Goal: Task Accomplishment & Management: Manage account settings

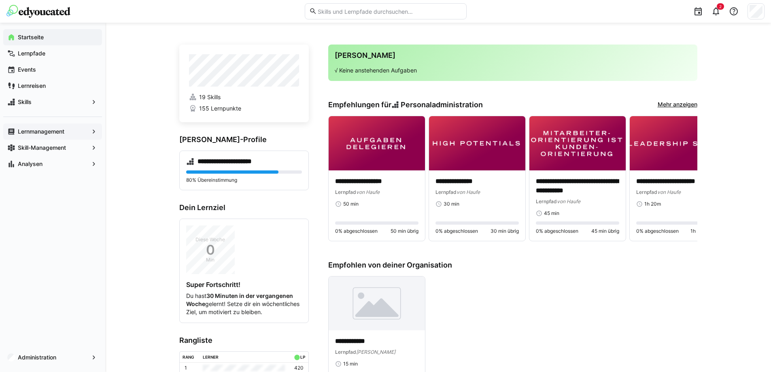
click at [0, 0] on app-navigation-label "Lernmanagement" at bounding box center [0, 0] width 0 height 0
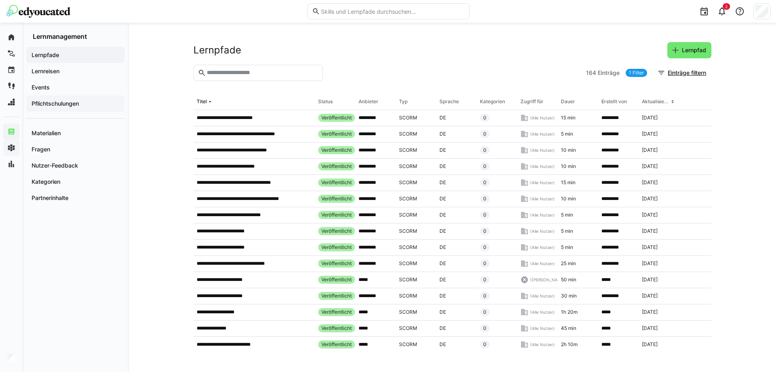
click at [0, 0] on app-navigation-label "Pflichtschulungen" at bounding box center [0, 0] width 0 height 0
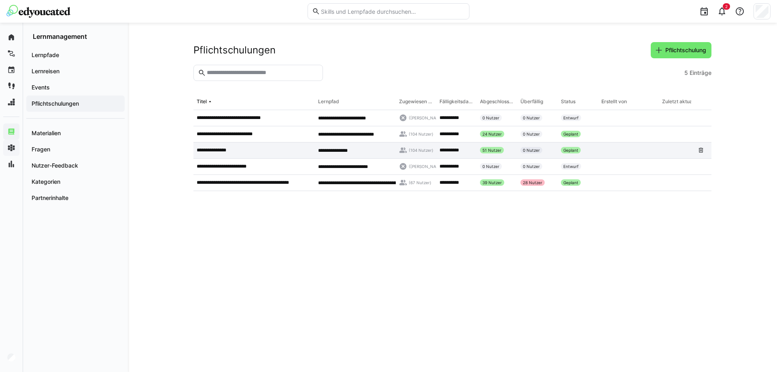
click at [238, 150] on app-table-first-column "**********" at bounding box center [254, 150] width 115 height 6
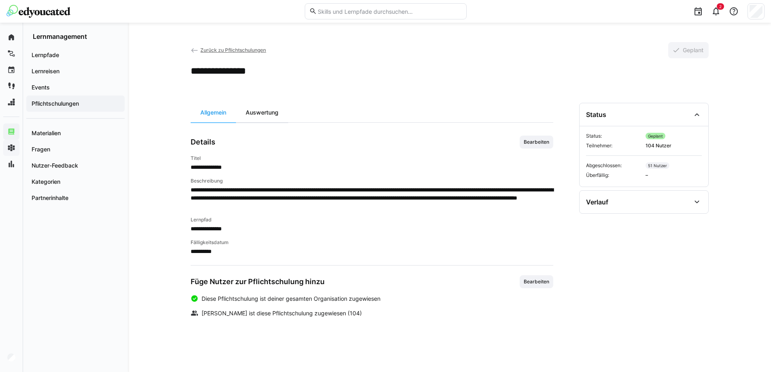
click at [257, 114] on div "Auswertung" at bounding box center [262, 112] width 52 height 19
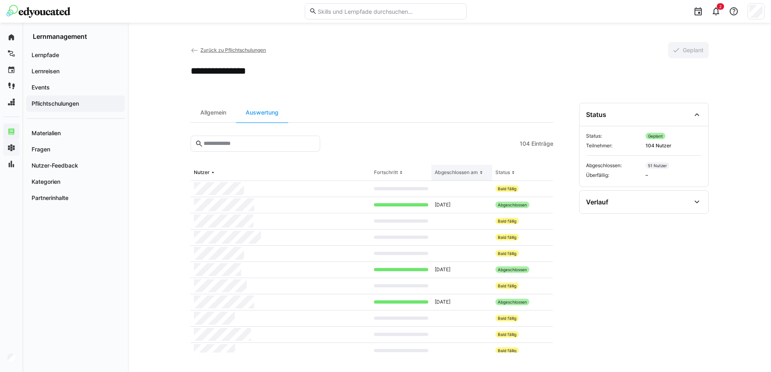
click at [457, 170] on div "Abgeschlossen am" at bounding box center [456, 172] width 43 height 6
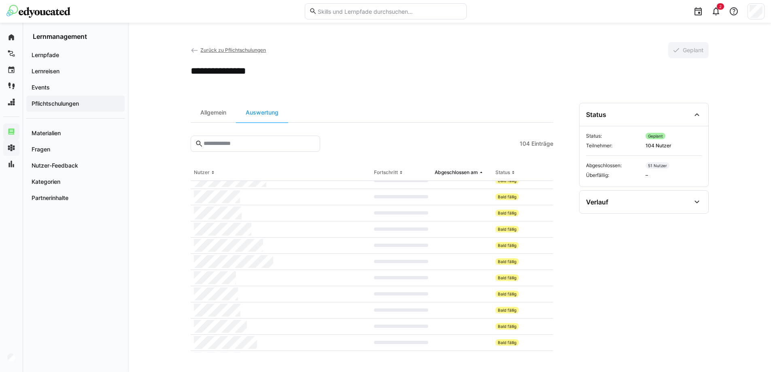
scroll to position [405, 0]
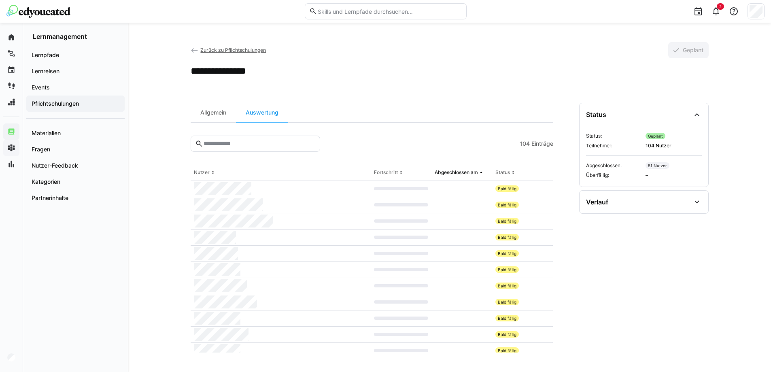
click at [38, 8] on img at bounding box center [38, 11] width 64 height 13
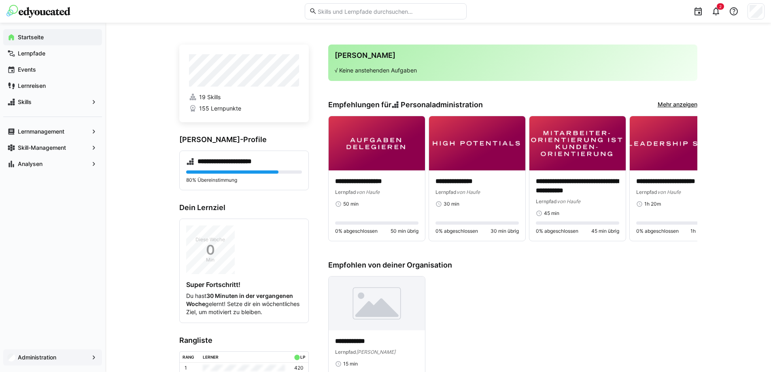
click at [0, 0] on app-navigation-label "Administration" at bounding box center [0, 0] width 0 height 0
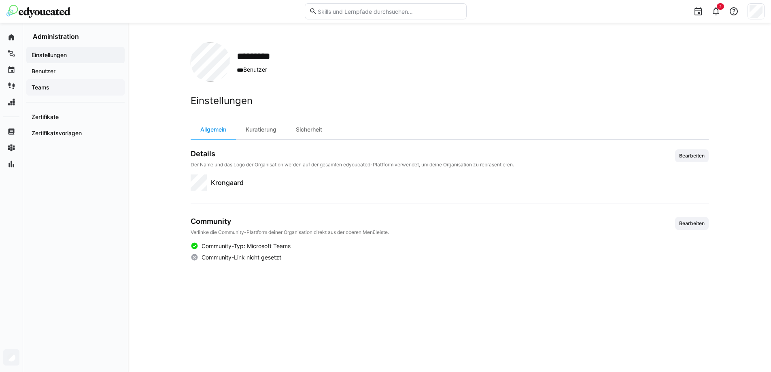
click at [36, 83] on div "Teams" at bounding box center [75, 87] width 98 height 16
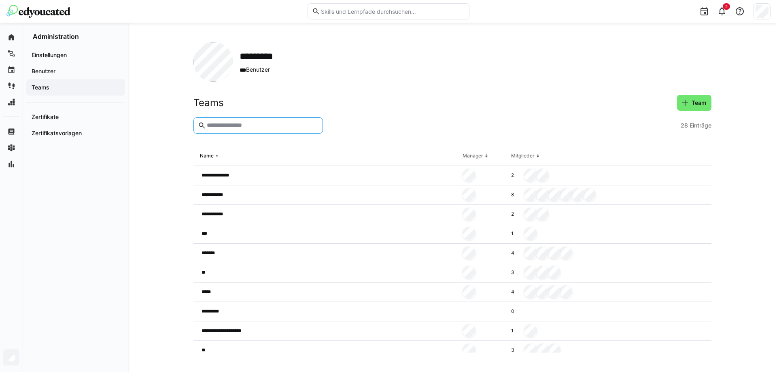
click at [245, 129] on input "text" at bounding box center [262, 125] width 112 height 7
click at [0, 0] on app-navigation-label "Benutzer" at bounding box center [0, 0] width 0 height 0
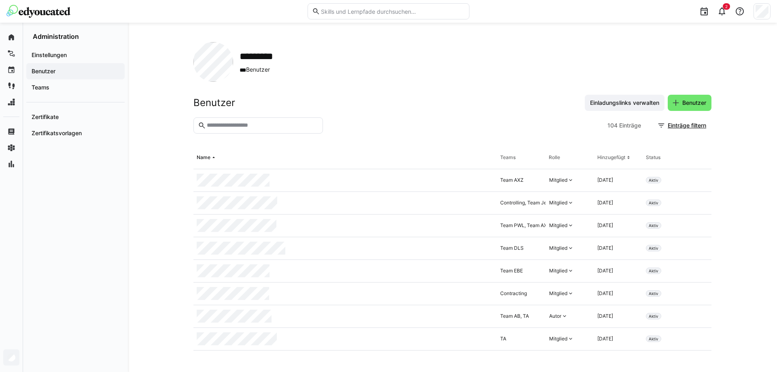
click at [69, 70] on span "Benutzer" at bounding box center [75, 71] width 90 height 8
click at [292, 126] on input "text" at bounding box center [262, 125] width 112 height 7
type input "****"
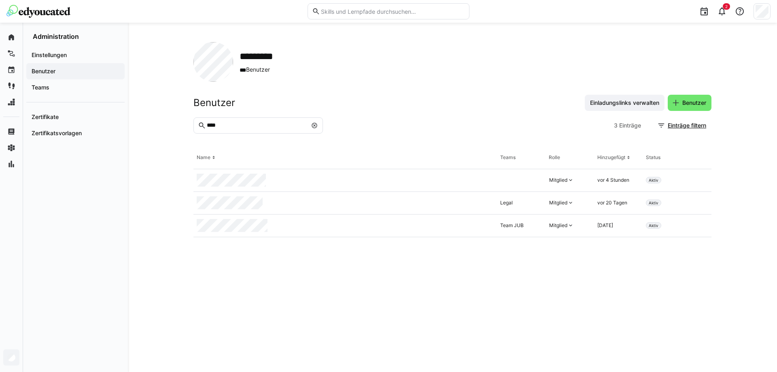
click at [481, 118] on div at bounding box center [468, 125] width 284 height 16
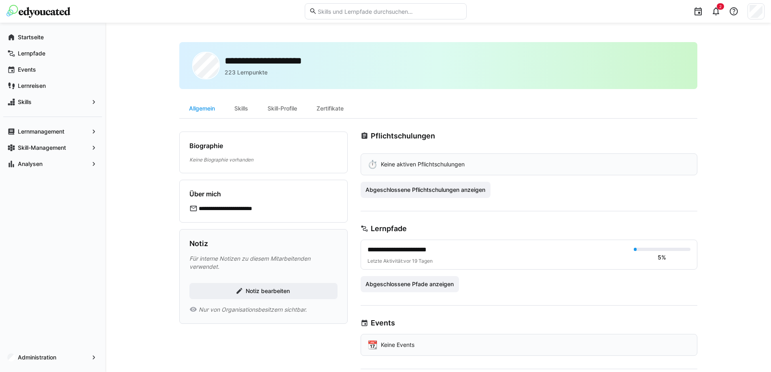
scroll to position [67, 0]
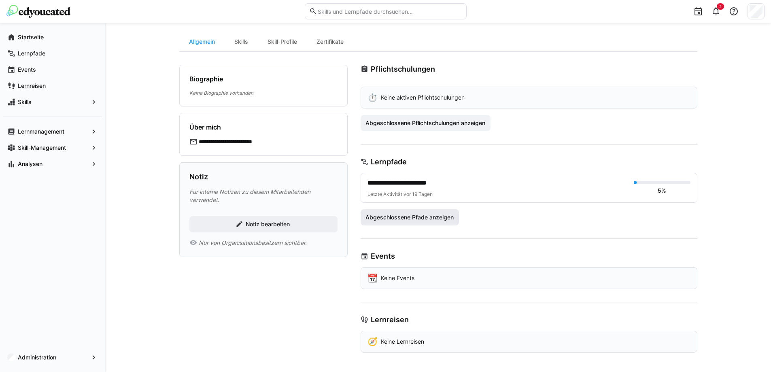
click at [409, 219] on span "Abgeschlossene Pfade anzeigen" at bounding box center [409, 217] width 91 height 8
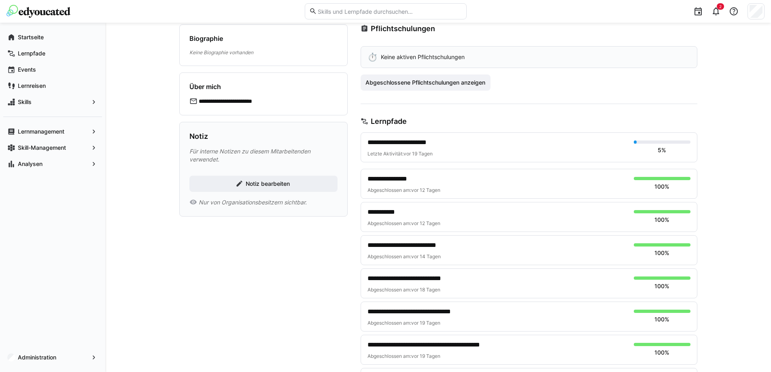
scroll to position [0, 0]
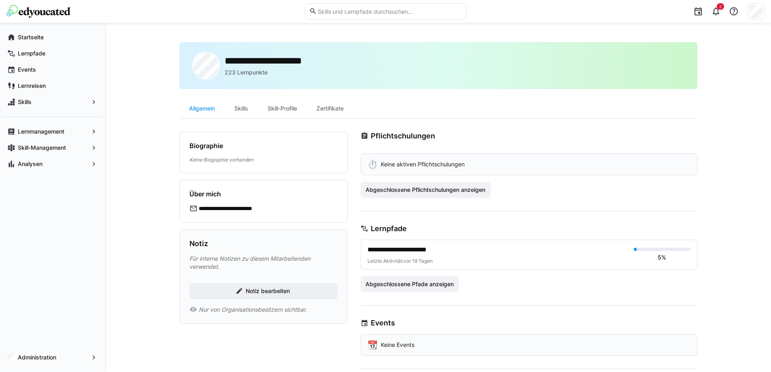
scroll to position [67, 0]
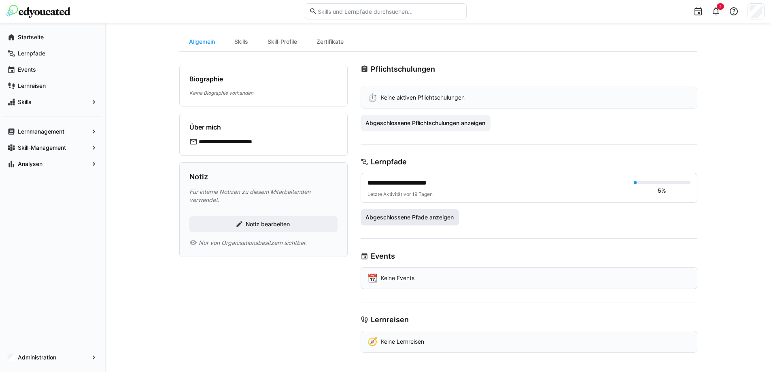
click at [431, 221] on span "Abgeschlossene Pfade anzeigen" at bounding box center [409, 217] width 91 height 8
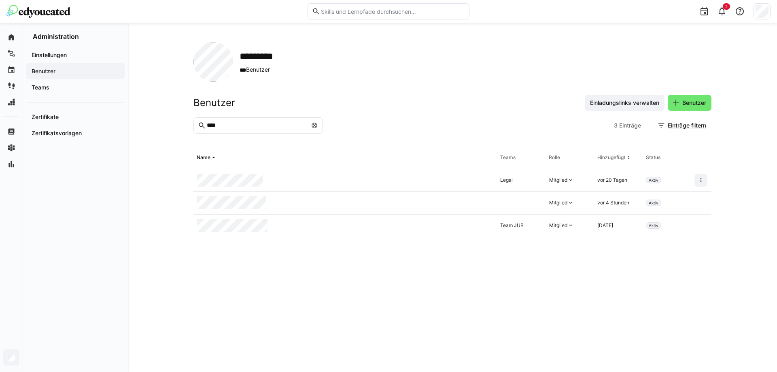
click at [227, 170] on div at bounding box center [344, 180] width 303 height 23
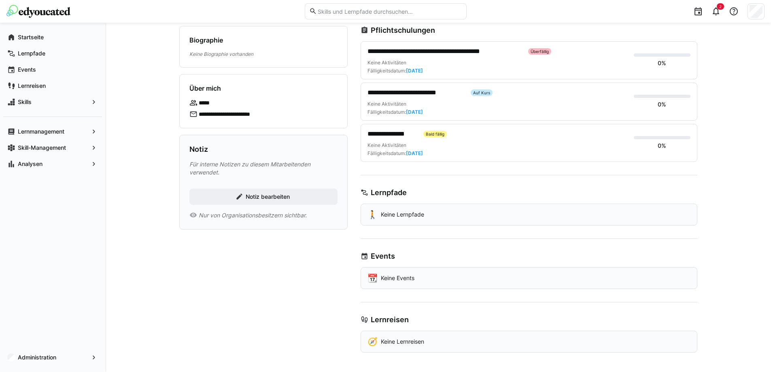
scroll to position [25, 0]
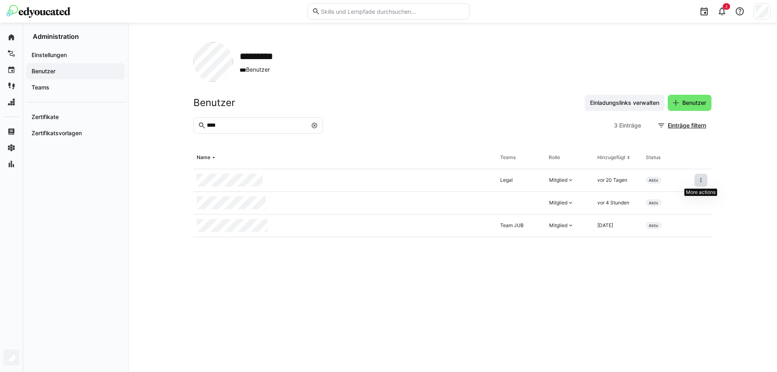
click at [703, 180] on eds-icon at bounding box center [701, 180] width 6 height 6
click at [647, 197] on div "Benutzer deaktivieren" at bounding box center [659, 199] width 84 height 6
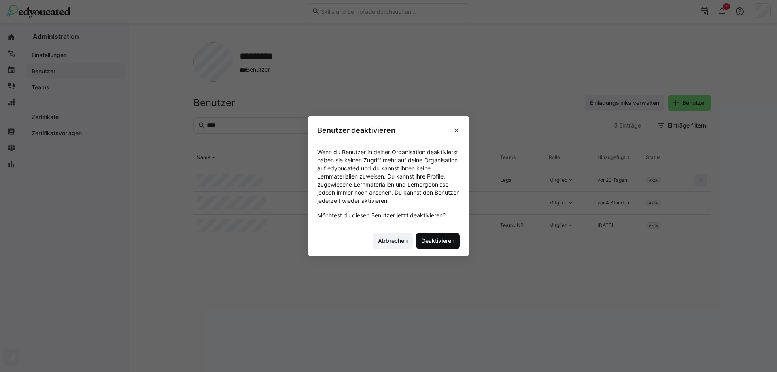
click at [445, 245] on span "Deaktivieren" at bounding box center [438, 241] width 36 height 8
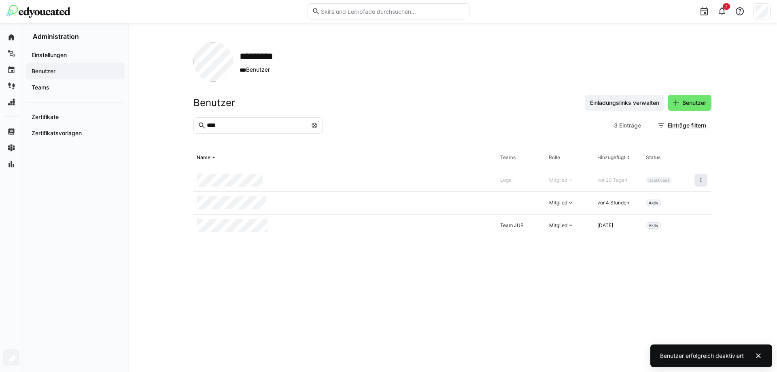
click at [699, 178] on eds-icon at bounding box center [701, 180] width 6 height 6
click at [651, 218] on div "Benutzer aus Organisation entfernen" at bounding box center [659, 215] width 84 height 6
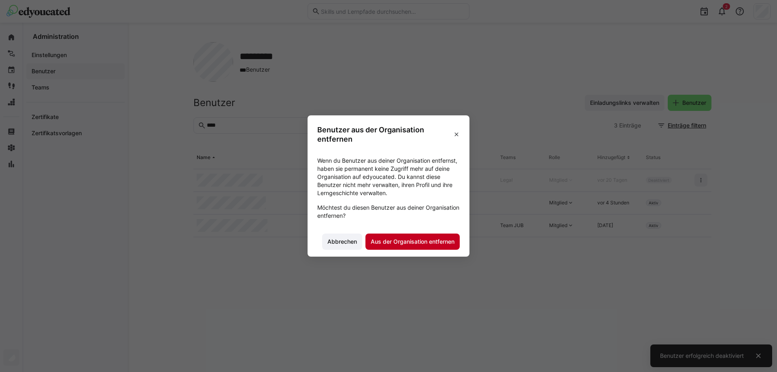
click at [414, 247] on span "Aus der Organisation entfernen" at bounding box center [412, 241] width 94 height 16
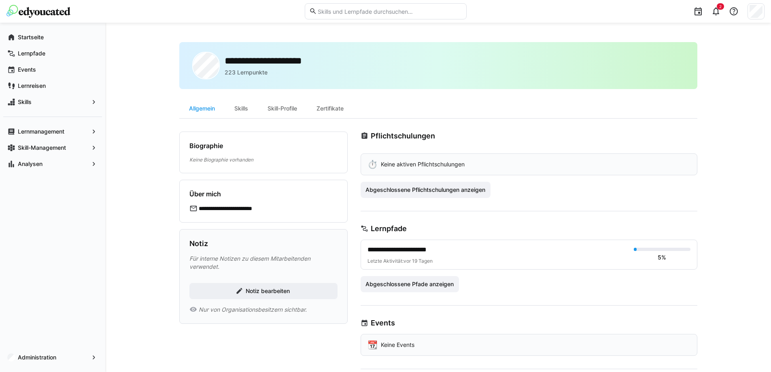
click at [64, 11] on img at bounding box center [38, 11] width 64 height 13
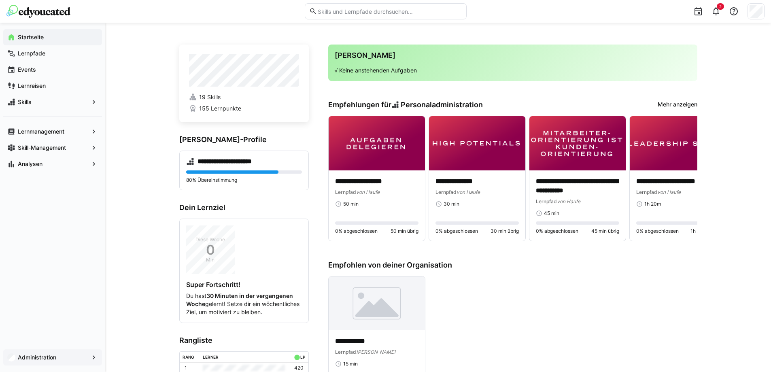
click at [34, 353] on div "Administration" at bounding box center [52, 357] width 99 height 16
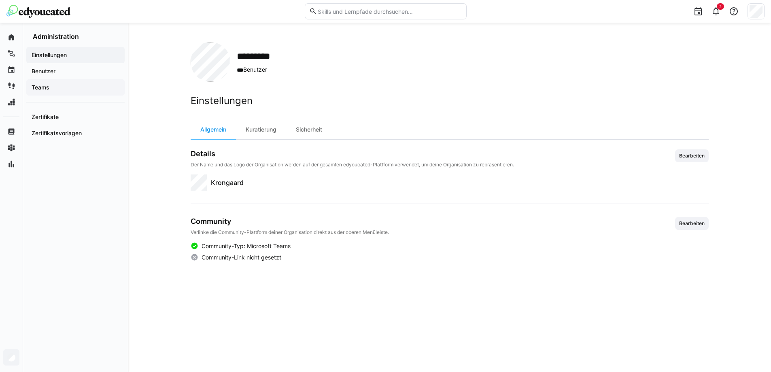
click at [63, 94] on div "Teams" at bounding box center [75, 87] width 98 height 16
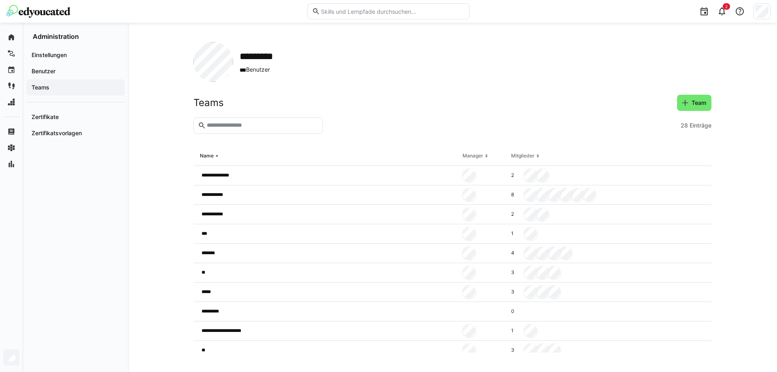
click at [255, 124] on input "text" at bounding box center [262, 125] width 112 height 7
type input "****"
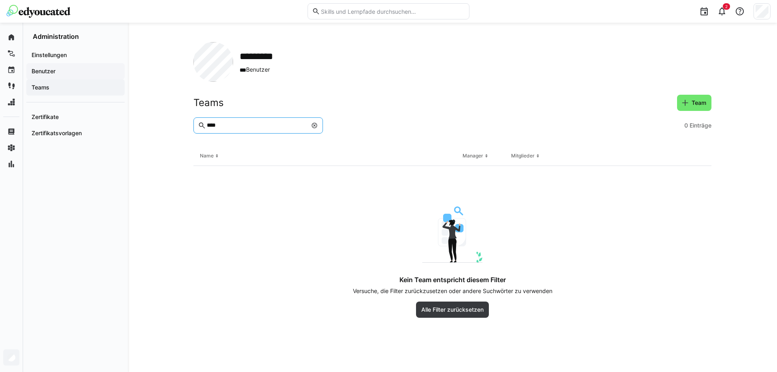
click at [0, 0] on app-navigation-label "Benutzer" at bounding box center [0, 0] width 0 height 0
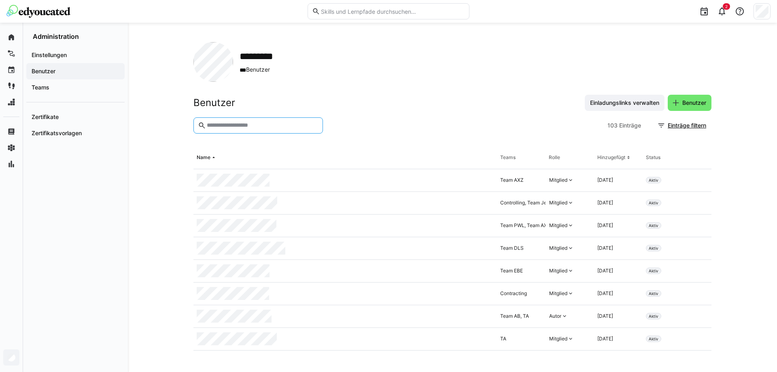
click at [220, 124] on input "text" at bounding box center [262, 125] width 112 height 7
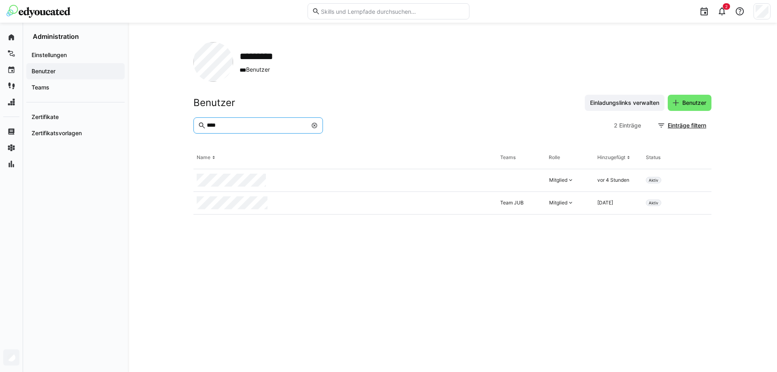
type input "****"
click at [53, 85] on span "Teams" at bounding box center [75, 87] width 90 height 8
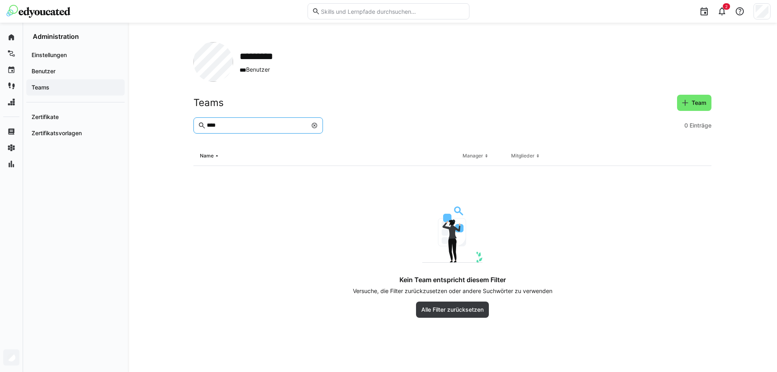
drag, startPoint x: 226, startPoint y: 124, endPoint x: 89, endPoint y: 108, distance: 138.1
click at [89, 108] on div "Startseite Lernpfade Events Lernreisen Skills Lernmanagement Skill-Management A…" at bounding box center [388, 197] width 777 height 349
type input "*****"
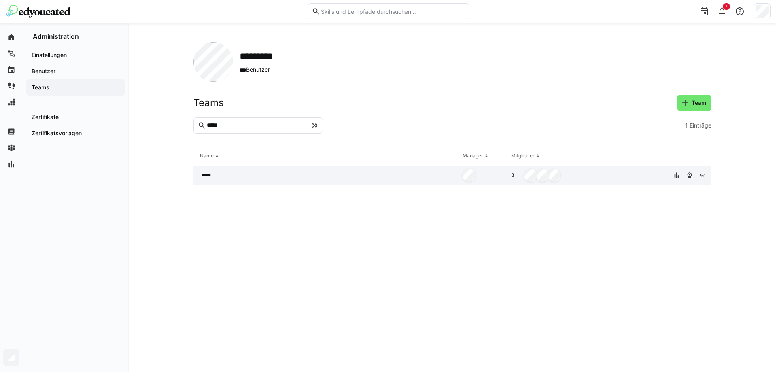
click at [503, 173] on div at bounding box center [483, 175] width 49 height 19
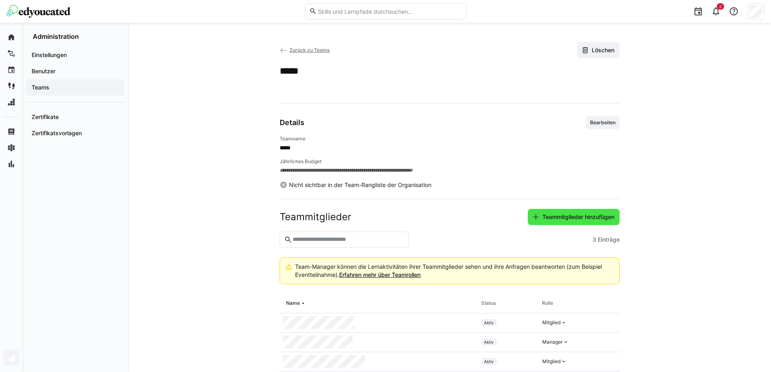
click at [567, 217] on span "Teammitglieder hinzufügen" at bounding box center [578, 217] width 74 height 8
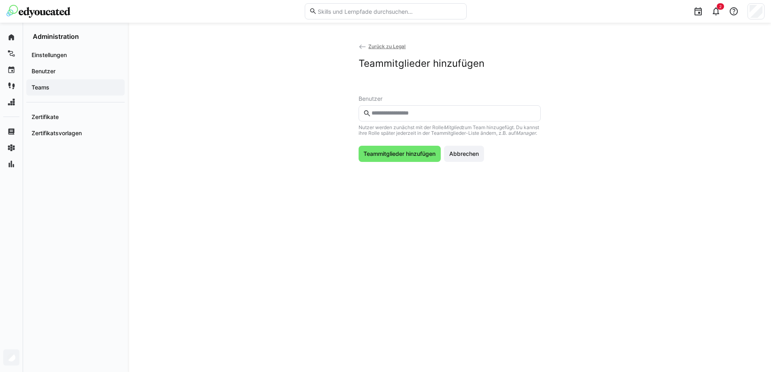
click at [398, 118] on eds-input at bounding box center [449, 113] width 182 height 16
click at [399, 115] on input "text" at bounding box center [453, 113] width 165 height 7
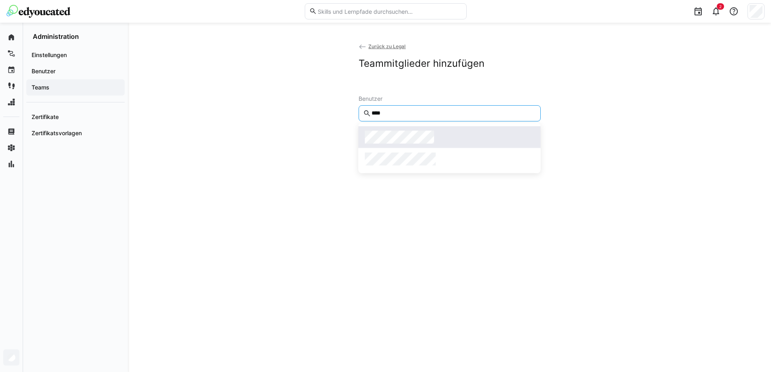
type input "****"
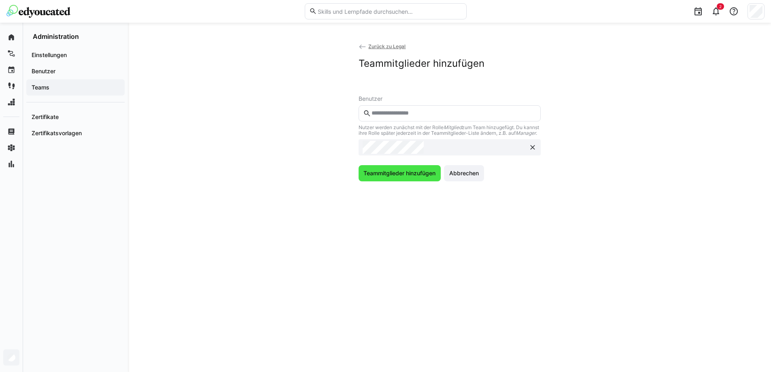
click at [399, 177] on span "Teammitglieder hinzufügen" at bounding box center [399, 173] width 74 height 8
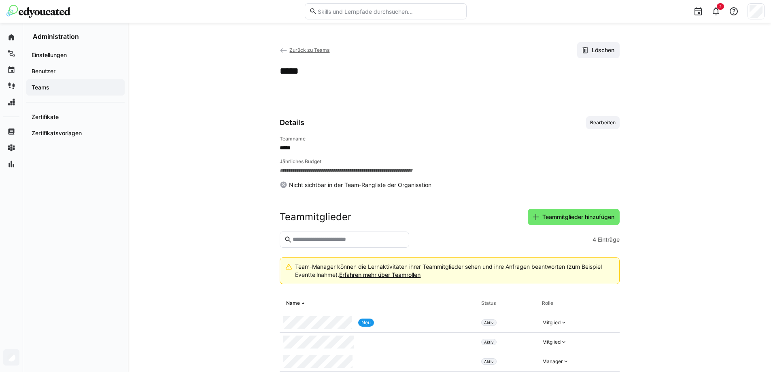
scroll to position [38, 0]
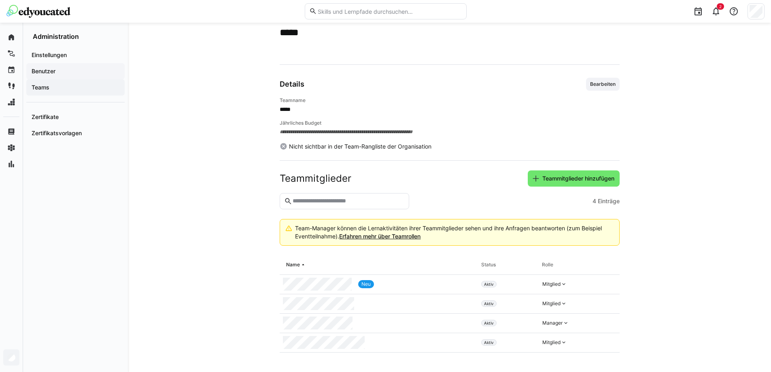
click at [0, 0] on app-navigation-label "Benutzer" at bounding box center [0, 0] width 0 height 0
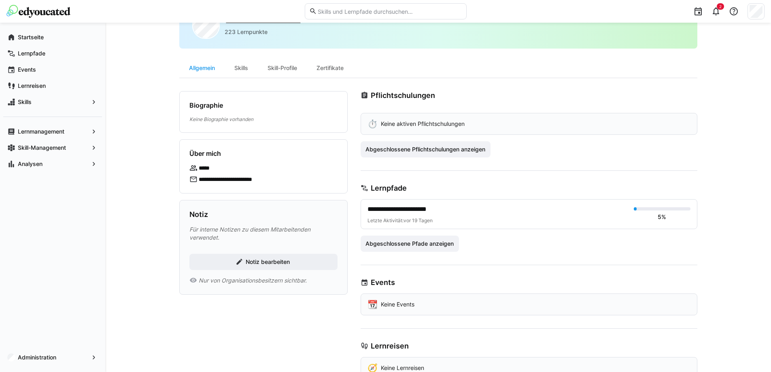
scroll to position [67, 0]
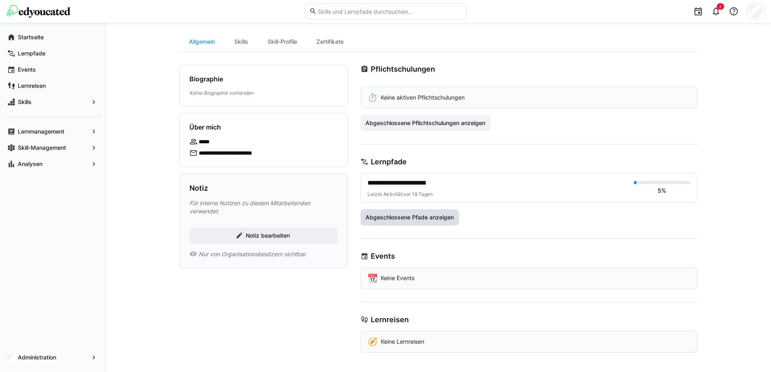
click at [436, 217] on span "Abgeschlossene Pfade anzeigen" at bounding box center [409, 217] width 91 height 8
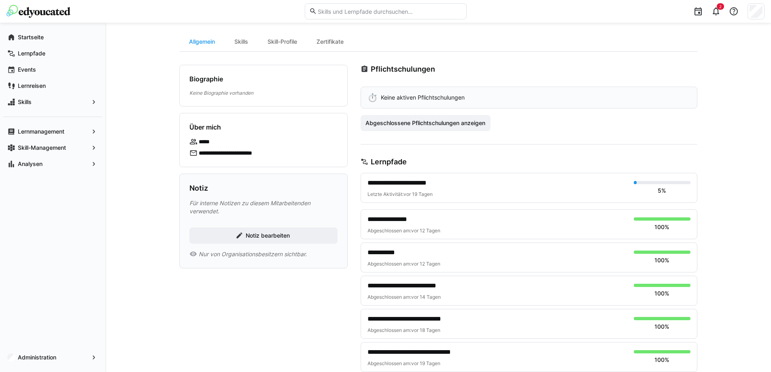
click at [410, 182] on span "**********" at bounding box center [405, 183] width 76 height 10
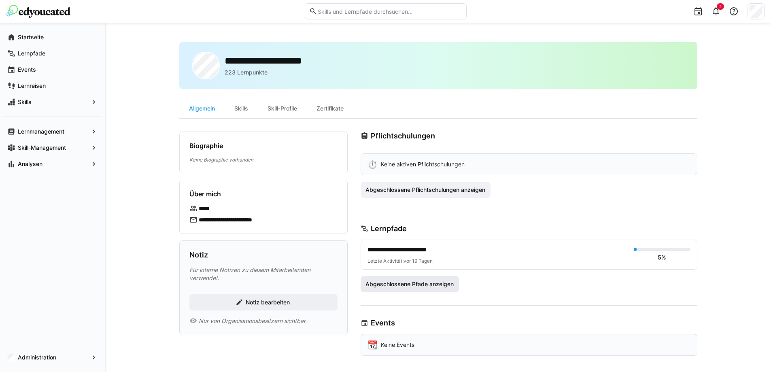
click at [445, 284] on span "Abgeschlossene Pfade anzeigen" at bounding box center [409, 284] width 91 height 8
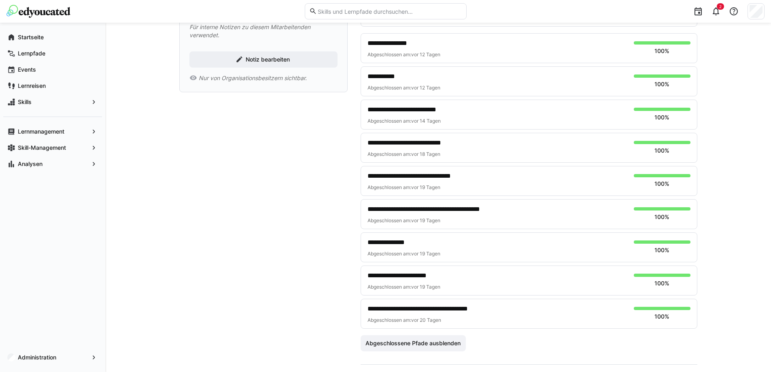
scroll to position [202, 0]
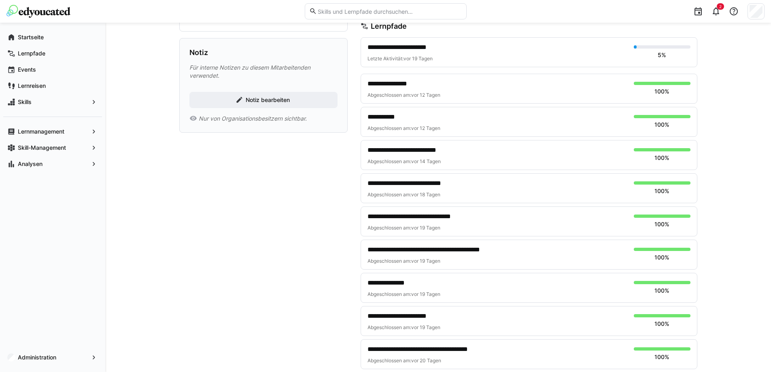
click at [41, 10] on img at bounding box center [38, 11] width 64 height 13
